Goal: Check status: Check status

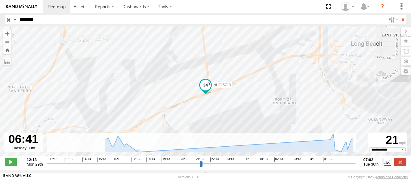
select select "**********"
type input "********"
click at [404, 20] on input "**" at bounding box center [402, 19] width 7 height 9
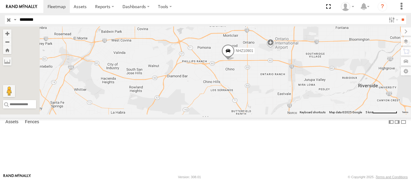
drag, startPoint x: 207, startPoint y: 112, endPoint x: 292, endPoint y: 108, distance: 84.6
click at [292, 108] on div "NHZ10901" at bounding box center [205, 70] width 411 height 88
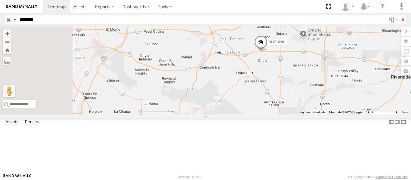
drag, startPoint x: 249, startPoint y: 118, endPoint x: 284, endPoint y: 108, distance: 35.9
click at [284, 108] on div "NHZ10901" at bounding box center [205, 70] width 411 height 88
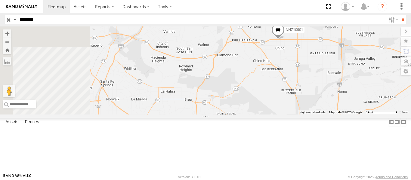
drag, startPoint x: 271, startPoint y: 126, endPoint x: 289, endPoint y: 113, distance: 22.2
click at [289, 113] on div "NHZ10901" at bounding box center [205, 70] width 411 height 88
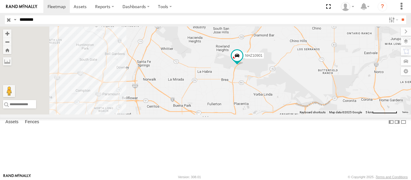
drag, startPoint x: 253, startPoint y: 102, endPoint x: 280, endPoint y: 93, distance: 28.1
click at [280, 93] on div "NHZ10901" at bounding box center [205, 70] width 411 height 88
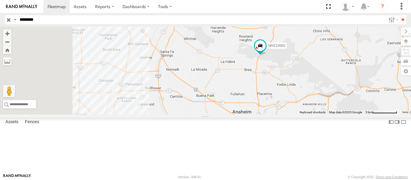
drag, startPoint x: 250, startPoint y: 115, endPoint x: 267, endPoint y: 109, distance: 17.3
click at [267, 109] on div "NHZ10901" at bounding box center [205, 70] width 411 height 88
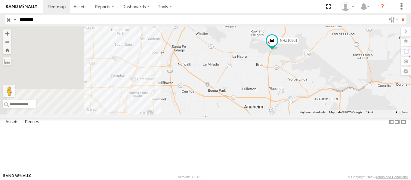
drag, startPoint x: 248, startPoint y: 125, endPoint x: 261, endPoint y: 117, distance: 14.7
click at [261, 115] on div "NHZ10901" at bounding box center [205, 70] width 411 height 88
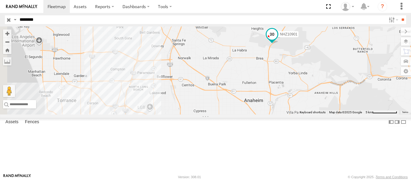
click at [277, 40] on span at bounding box center [272, 34] width 11 height 11
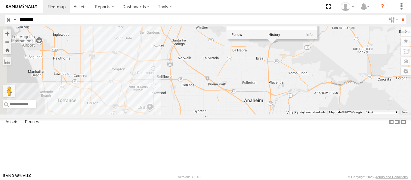
click at [274, 71] on div "NHZ10901 NHZ10901 33.94393 , -117.872 South West 30 10:05:39 [DATE]" at bounding box center [205, 70] width 411 height 88
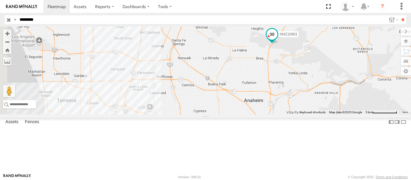
click at [277, 40] on span at bounding box center [272, 34] width 11 height 11
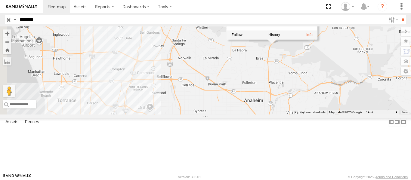
click at [319, 88] on div "NHZ10901 NHZ10901 All Assets [GEOGRAPHIC_DATA]-[GEOGRAPHIC_DATA] 33.94393 , -11…" at bounding box center [205, 70] width 411 height 88
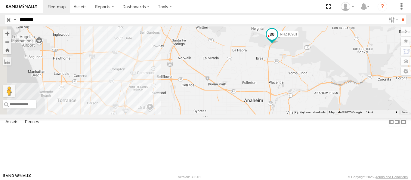
click at [277, 40] on span at bounding box center [272, 34] width 11 height 11
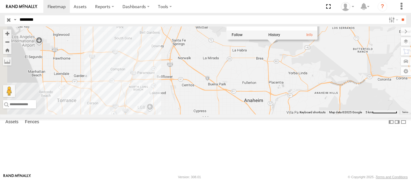
click at [0, 0] on span at bounding box center [0, 0] width 0 height 0
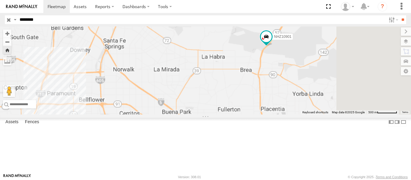
click at [0, 0] on span at bounding box center [0, 0] width 0 height 0
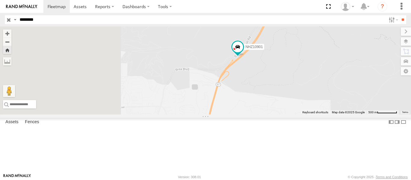
drag, startPoint x: 227, startPoint y: 152, endPoint x: 323, endPoint y: 75, distance: 123.8
click at [323, 76] on div "NHZ10901" at bounding box center [205, 70] width 411 height 88
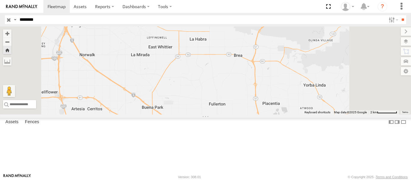
drag, startPoint x: 296, startPoint y: 117, endPoint x: 304, endPoint y: 104, distance: 15.5
click at [304, 104] on div "NHZ10901" at bounding box center [205, 70] width 411 height 88
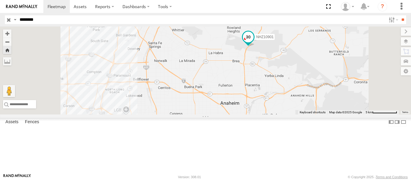
click at [254, 42] on span at bounding box center [248, 37] width 11 height 11
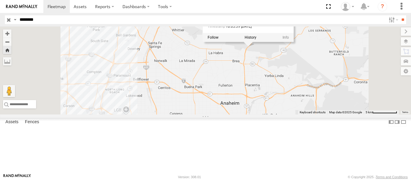
click at [298, 102] on div "NHZ10901 NHZ10901 33.94393 , -117.872 South West 30 10:05:39 [DATE]" at bounding box center [205, 70] width 411 height 88
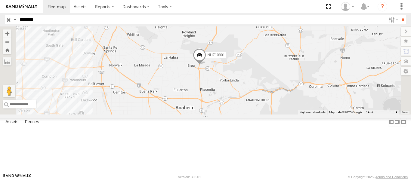
drag, startPoint x: 236, startPoint y: 150, endPoint x: 271, endPoint y: 126, distance: 42.2
click at [271, 115] on div "NHZ10901" at bounding box center [205, 70] width 411 height 88
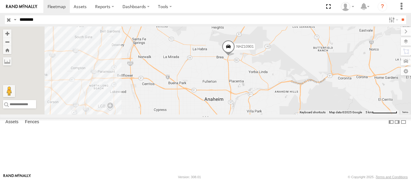
drag, startPoint x: 234, startPoint y: 126, endPoint x: 264, endPoint y: 118, distance: 31.5
click at [264, 115] on div "NHZ10901" at bounding box center [205, 70] width 411 height 88
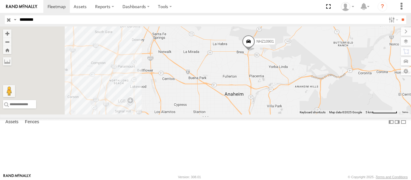
drag, startPoint x: 247, startPoint y: 119, endPoint x: 270, endPoint y: 112, distance: 23.4
click at [270, 112] on div "NHZ10901" at bounding box center [205, 70] width 411 height 88
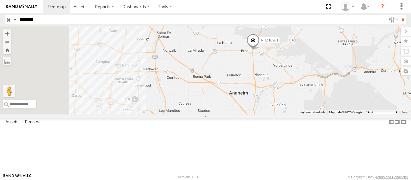
drag, startPoint x: 245, startPoint y: 132, endPoint x: 252, endPoint y: 130, distance: 7.2
click at [252, 115] on div "NHZ10901" at bounding box center [205, 70] width 411 height 88
click at [260, 50] on span at bounding box center [252, 41] width 13 height 16
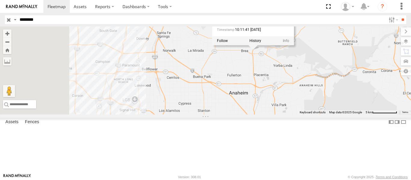
click at [322, 94] on div "NHZ10901 NHZ10901 33.91851 , -117.88099 South 8 10:11:41 [DATE]" at bounding box center [205, 70] width 411 height 88
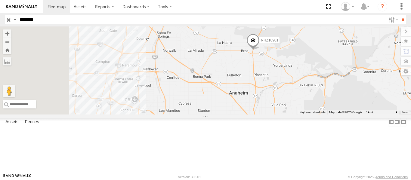
click at [260, 50] on span at bounding box center [252, 41] width 13 height 16
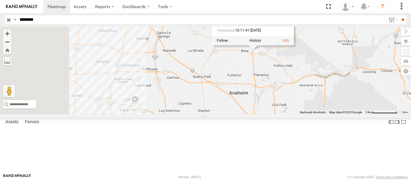
click at [316, 92] on div "NHZ10901 NHZ10901 All Assets CA-57 Brea-Olinda 33.91851 , -117.88099 South 8 10…" at bounding box center [205, 70] width 411 height 88
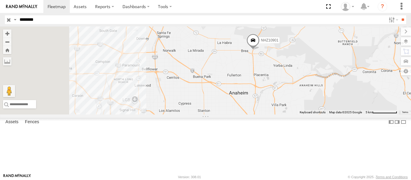
click at [260, 50] on span at bounding box center [252, 41] width 13 height 16
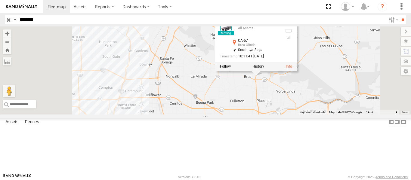
drag, startPoint x: 258, startPoint y: 48, endPoint x: 258, endPoint y: 78, distance: 30.7
click at [258, 78] on div "NHZ10901 NHZ10901 All Assets CA-57 Brea-Olinda 33.91851 , -117.88099 South 8 10…" at bounding box center [205, 70] width 411 height 88
click at [266, 115] on div "NHZ10901 NHZ10901 All Assets CA-57 Brea-Olinda 33.91851 , -117.88099 South 8 10…" at bounding box center [205, 70] width 411 height 88
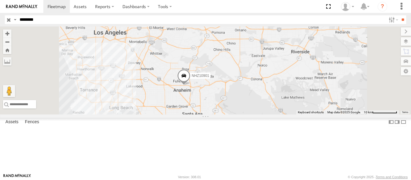
drag, startPoint x: 204, startPoint y: 117, endPoint x: 237, endPoint y: 104, distance: 35.8
click at [237, 104] on div "NHZ10901" at bounding box center [205, 70] width 411 height 88
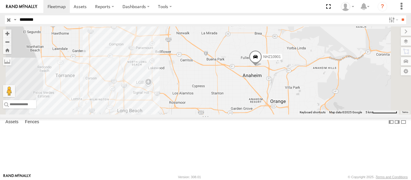
click at [262, 67] on span at bounding box center [255, 58] width 13 height 16
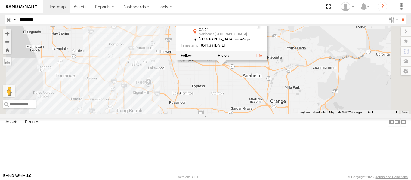
click at [271, 108] on div "NHZ10901 NHZ10901 All Assets CA-91 [GEOGRAPHIC_DATA] 33.85683 , -117.98429 [GEO…" at bounding box center [205, 70] width 411 height 88
